Goal: Task Accomplishment & Management: Use online tool/utility

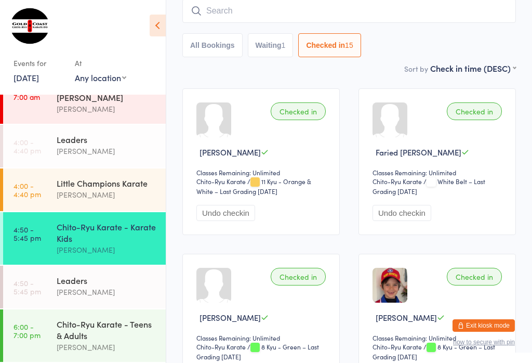
scroll to position [30, 0]
click at [99, 321] on div "Chito-Ryu Karate - Teens & Adults" at bounding box center [107, 329] width 100 height 23
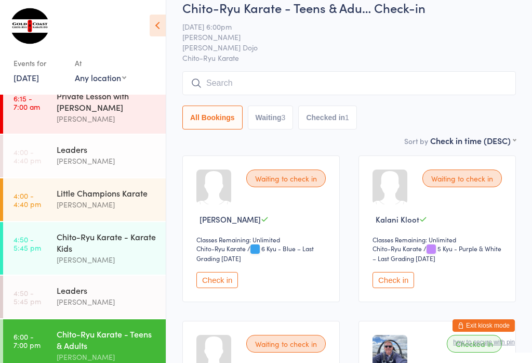
scroll to position [23, 0]
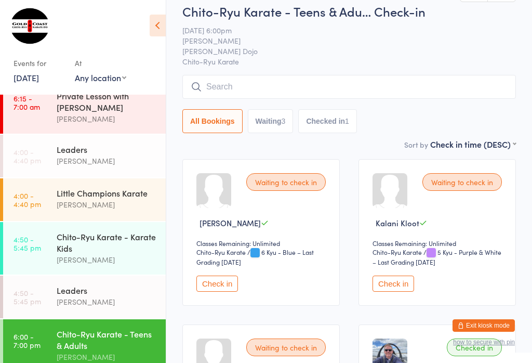
click at [241, 81] on input "search" at bounding box center [349, 87] width 334 height 24
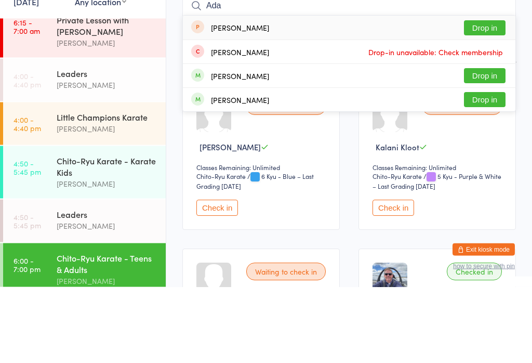
type input "Ada"
click at [480, 168] on button "Drop in" at bounding box center [485, 175] width 42 height 15
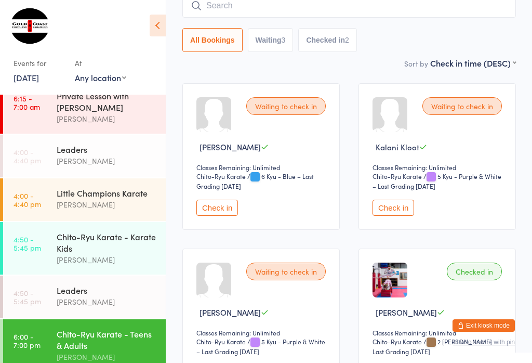
click at [225, 6] on input "search" at bounding box center [349, 6] width 334 height 24
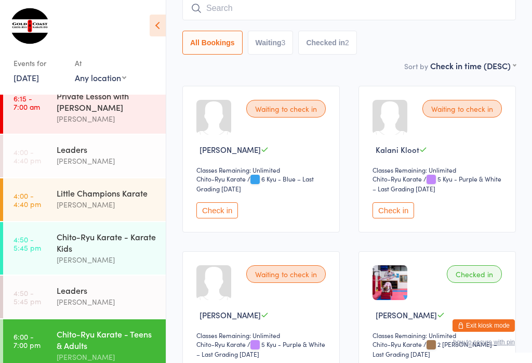
scroll to position [94, 0]
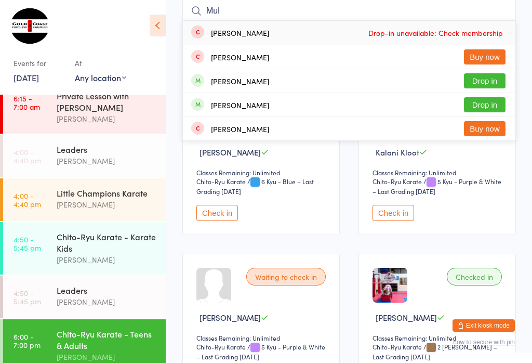
type input "Mul"
click at [481, 88] on button "Drop in" at bounding box center [485, 80] width 42 height 15
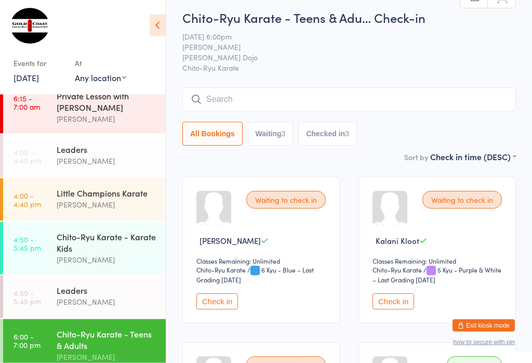
scroll to position [0, 0]
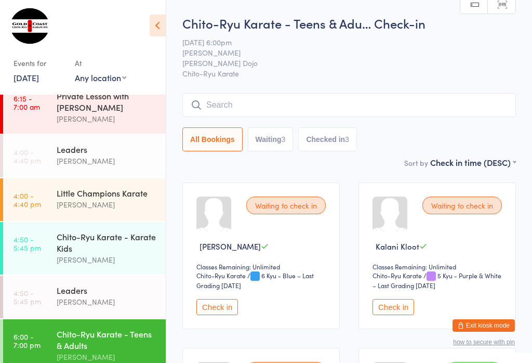
click at [427, 98] on input "search" at bounding box center [349, 105] width 334 height 24
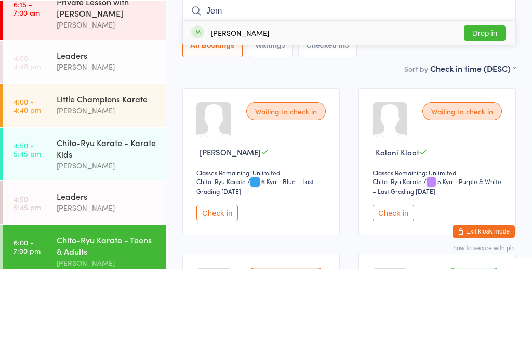
type input "Jem"
click at [482, 119] on button "Drop in" at bounding box center [485, 126] width 42 height 15
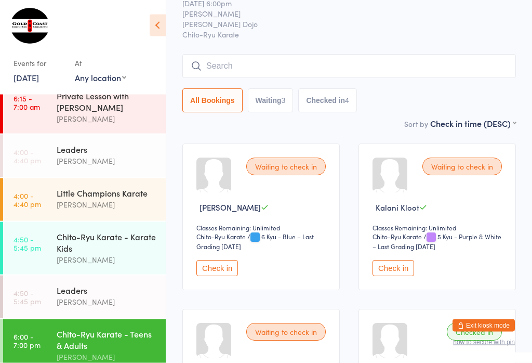
scroll to position [35, 0]
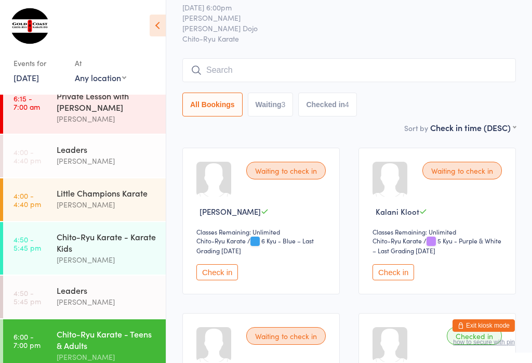
click at [222, 280] on button "Check in" at bounding box center [217, 272] width 42 height 16
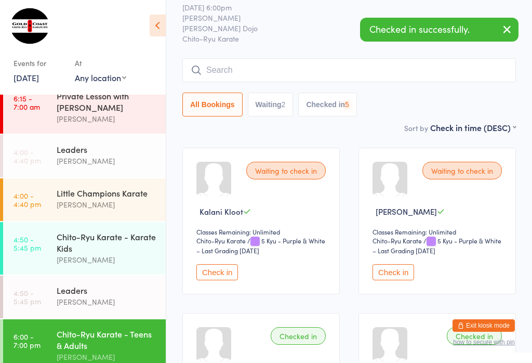
click at [225, 274] on button "Check in" at bounding box center [217, 272] width 42 height 16
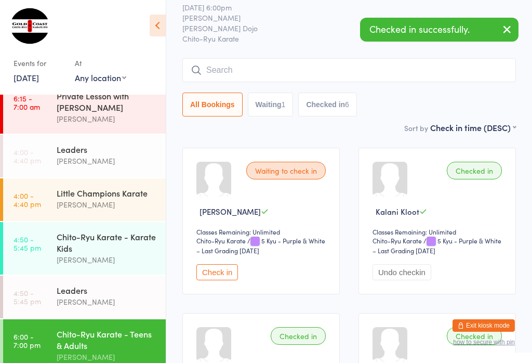
click at [231, 271] on button "Check in" at bounding box center [217, 272] width 42 height 16
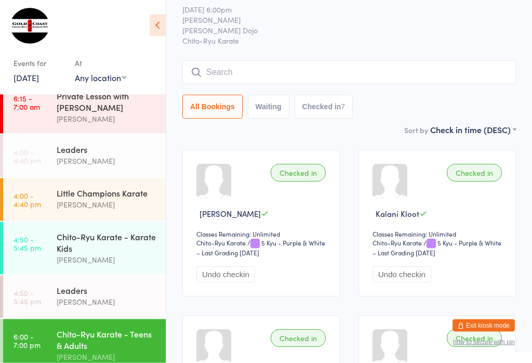
scroll to position [14, 0]
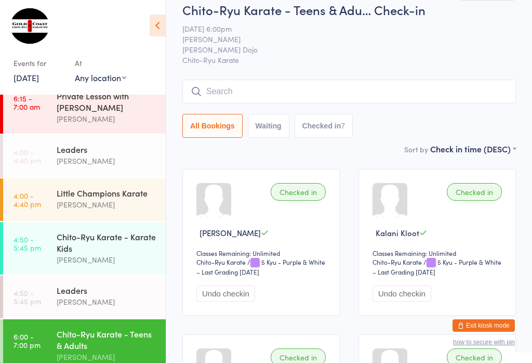
click at [262, 97] on input "search" at bounding box center [349, 91] width 334 height 24
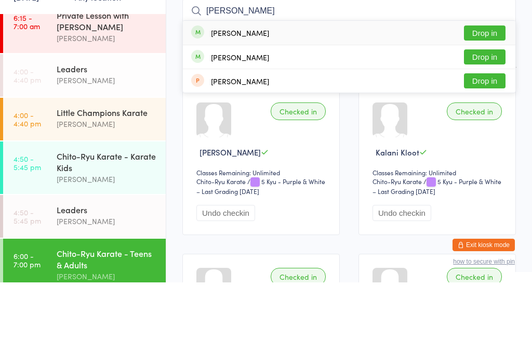
type input "[PERSON_NAME]"
click at [493, 106] on button "Drop in" at bounding box center [485, 113] width 42 height 15
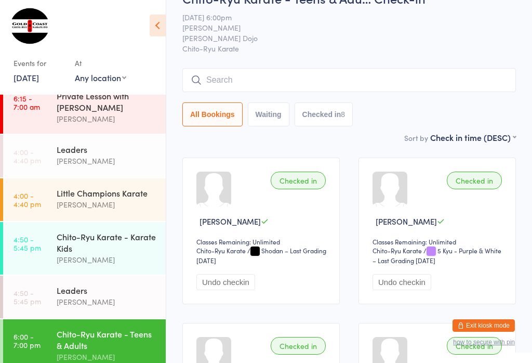
scroll to position [0, 0]
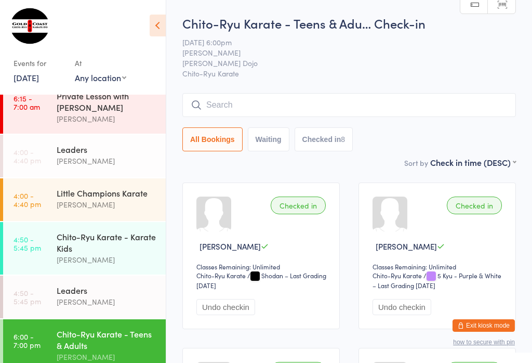
click at [306, 104] on input "search" at bounding box center [349, 105] width 334 height 24
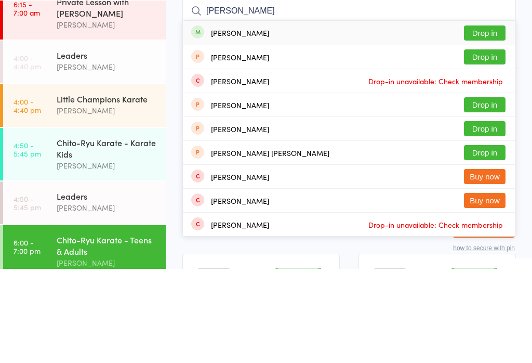
type input "[PERSON_NAME]"
click at [478, 119] on button "Drop in" at bounding box center [485, 126] width 42 height 15
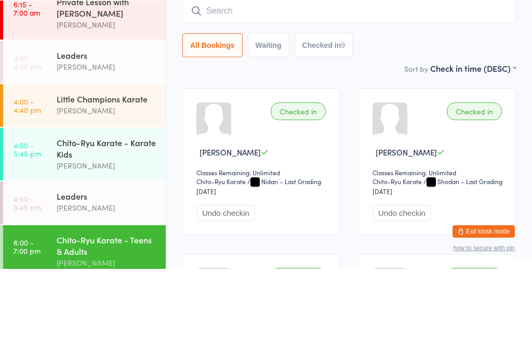
scroll to position [94, 0]
